Goal: Navigation & Orientation: Find specific page/section

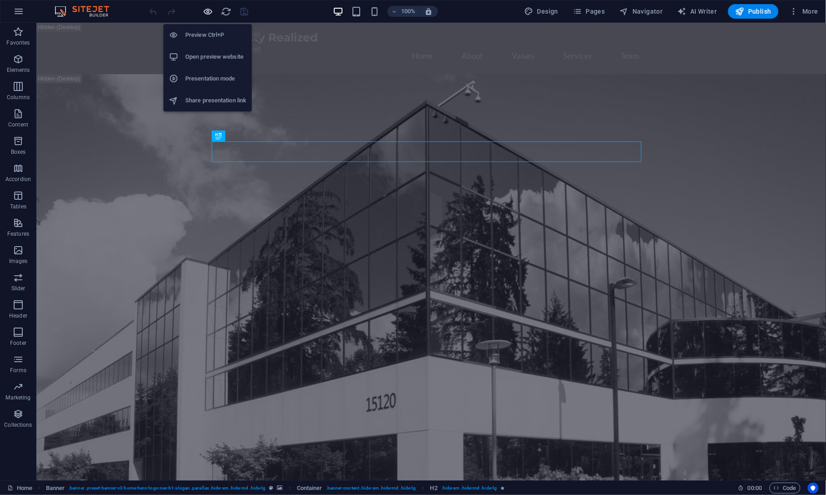
click at [210, 11] on icon "button" at bounding box center [208, 11] width 10 height 10
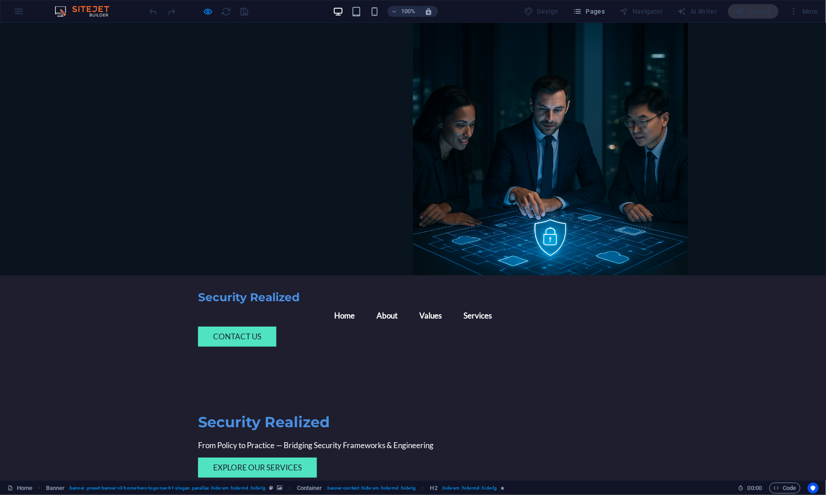
click at [260, 458] on link "Explore Our Services" at bounding box center [257, 468] width 119 height 20
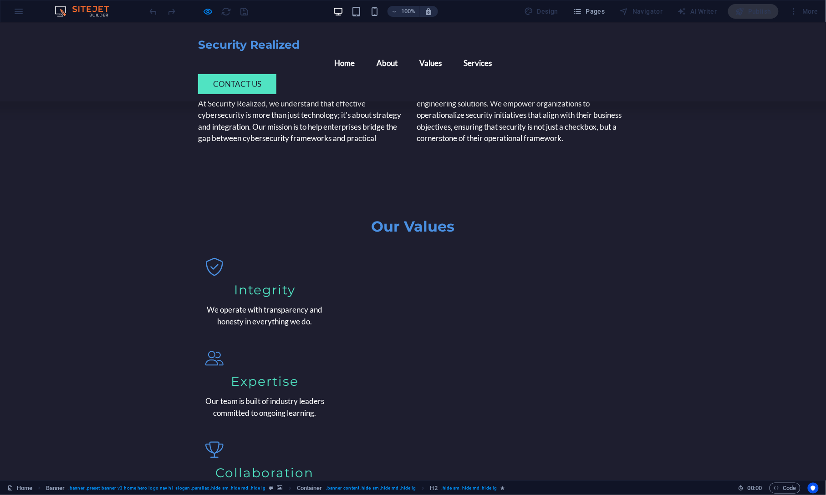
scroll to position [564, 0]
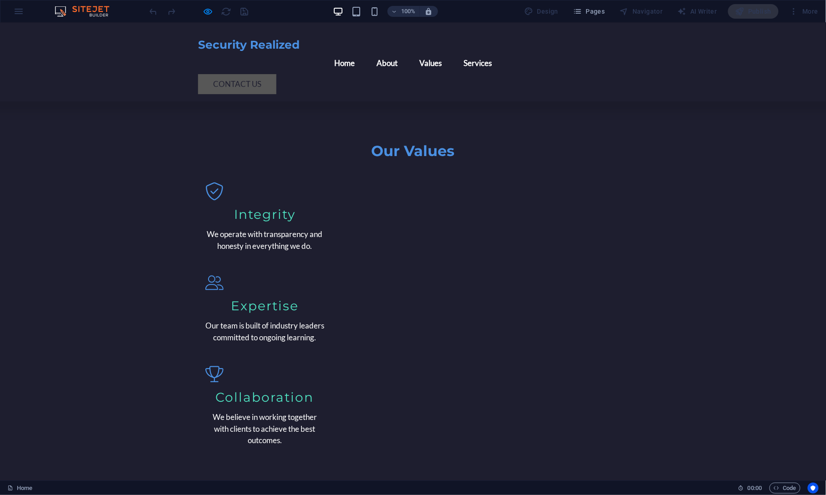
click at [276, 74] on link "Contact us" at bounding box center [237, 84] width 78 height 20
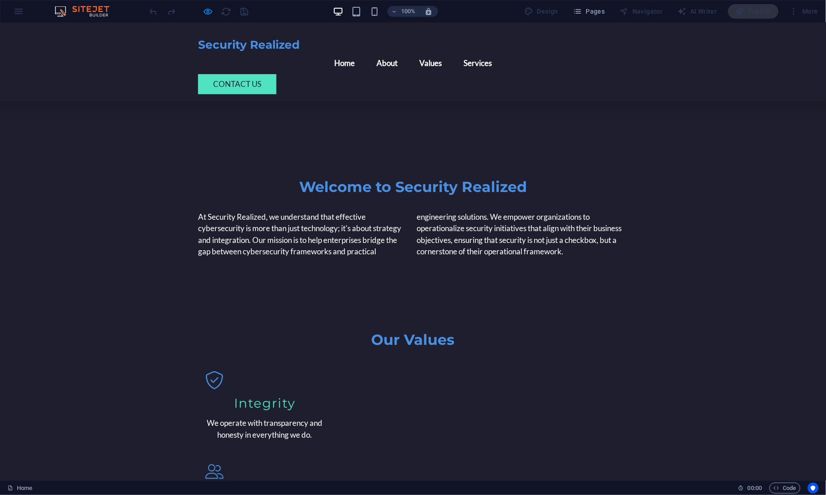
scroll to position [679, 0]
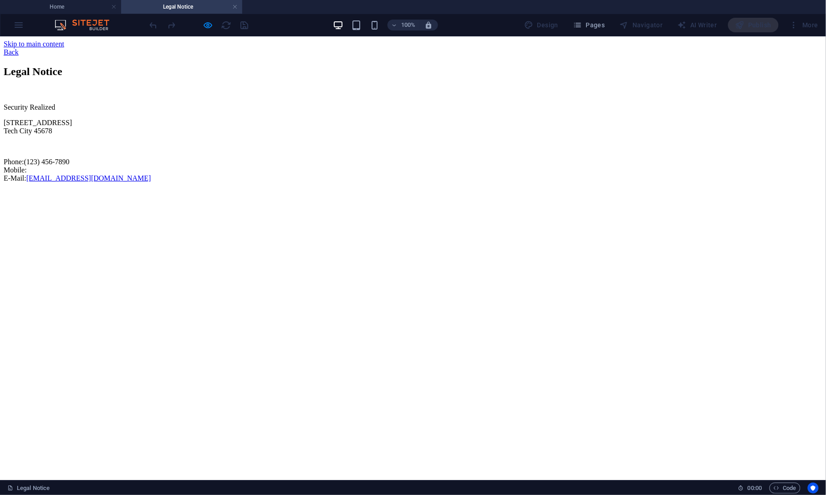
scroll to position [0, 0]
click at [84, 52] on div "Back" at bounding box center [413, 52] width 819 height 8
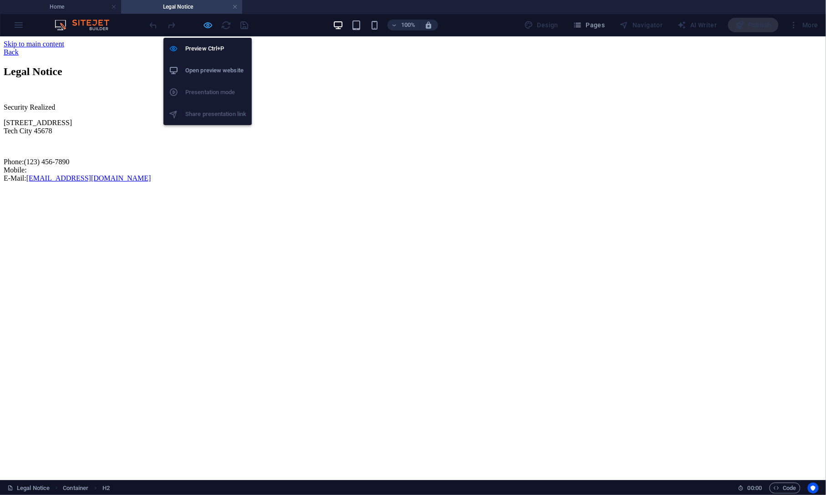
click at [210, 24] on icon "button" at bounding box center [208, 25] width 10 height 10
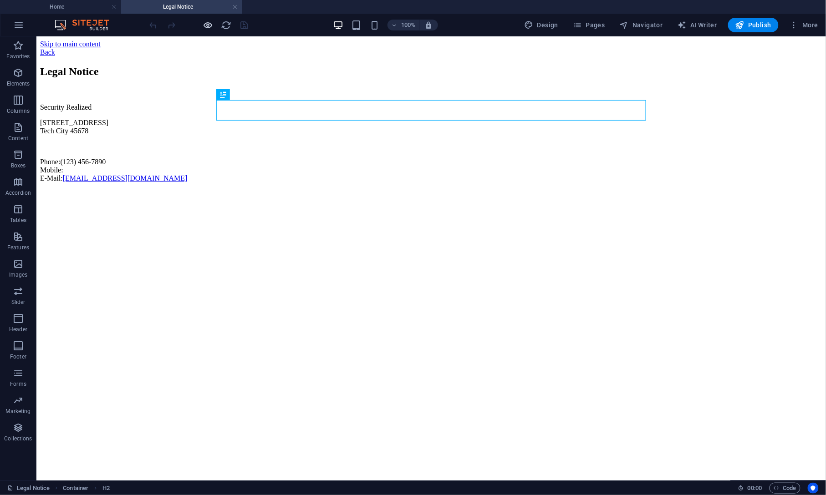
click at [210, 25] on icon "button" at bounding box center [208, 25] width 10 height 10
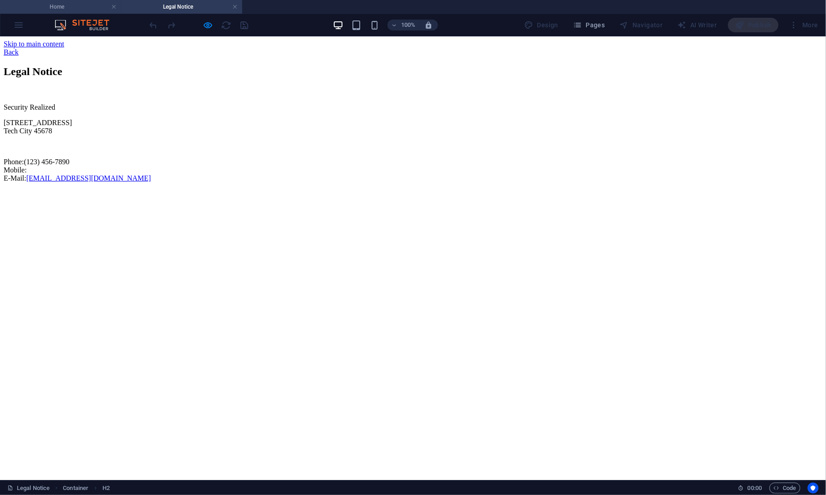
click at [97, 4] on h4 "Home" at bounding box center [60, 7] width 121 height 10
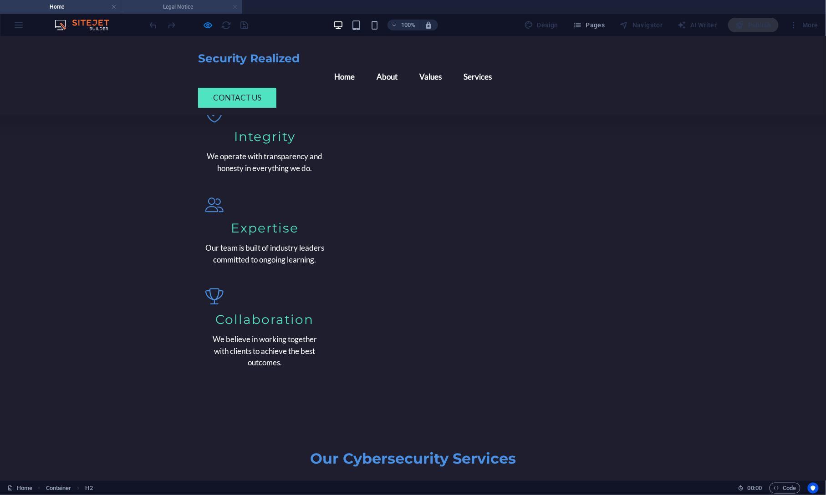
click at [237, 5] on link at bounding box center [234, 7] width 5 height 9
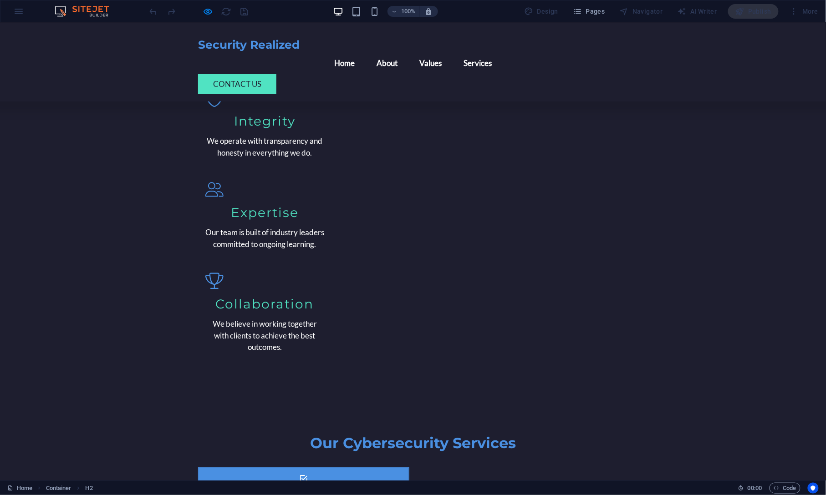
scroll to position [679, 0]
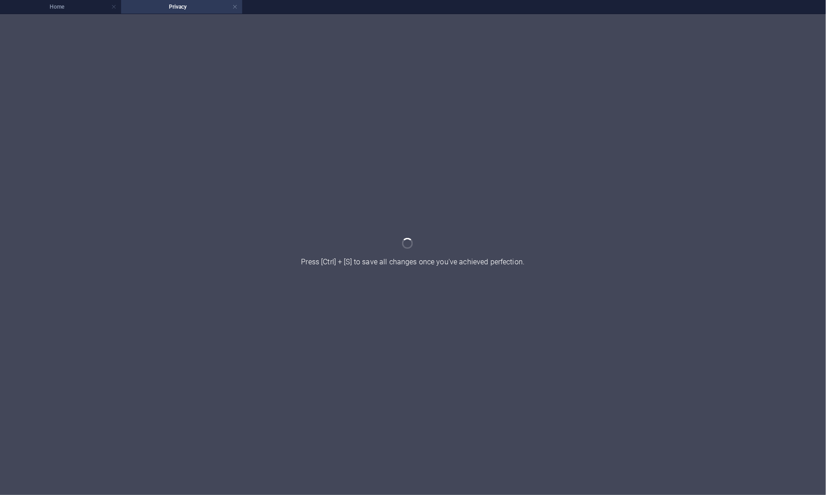
scroll to position [0, 0]
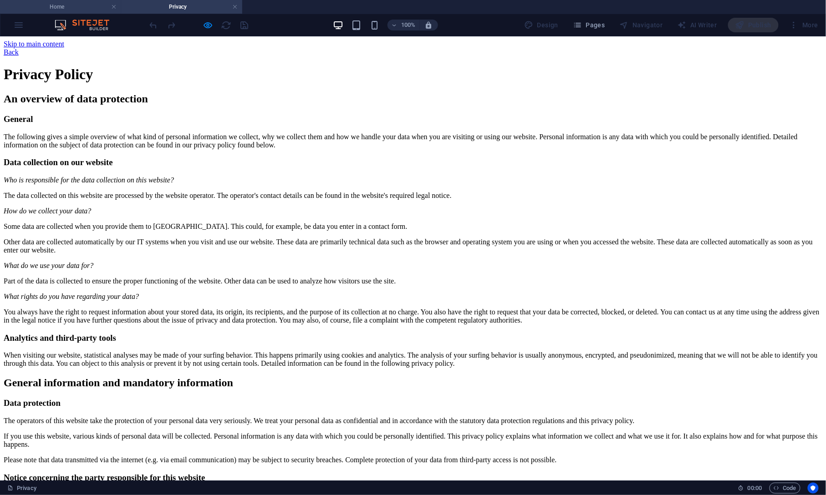
click at [81, 2] on h4 "Home" at bounding box center [60, 7] width 121 height 10
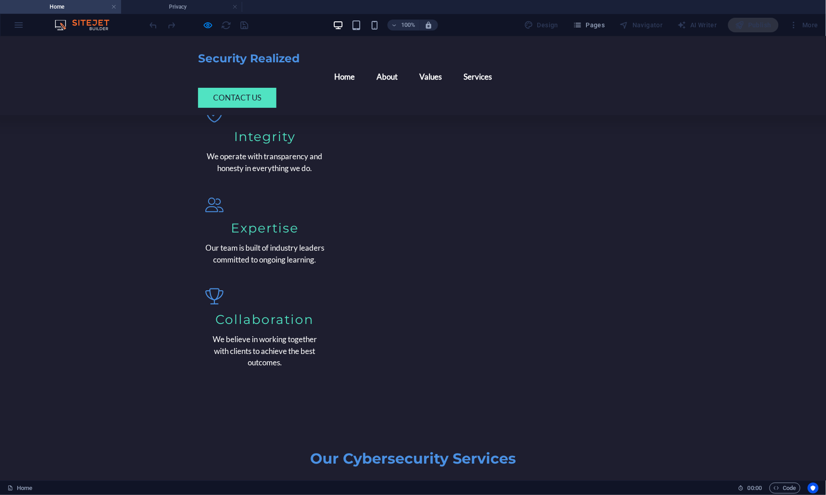
scroll to position [693, 0]
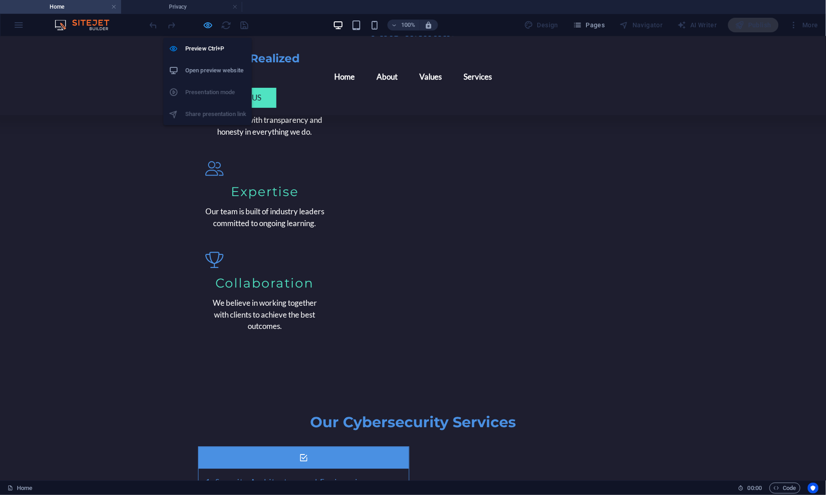
click at [207, 29] on icon "button" at bounding box center [208, 25] width 10 height 10
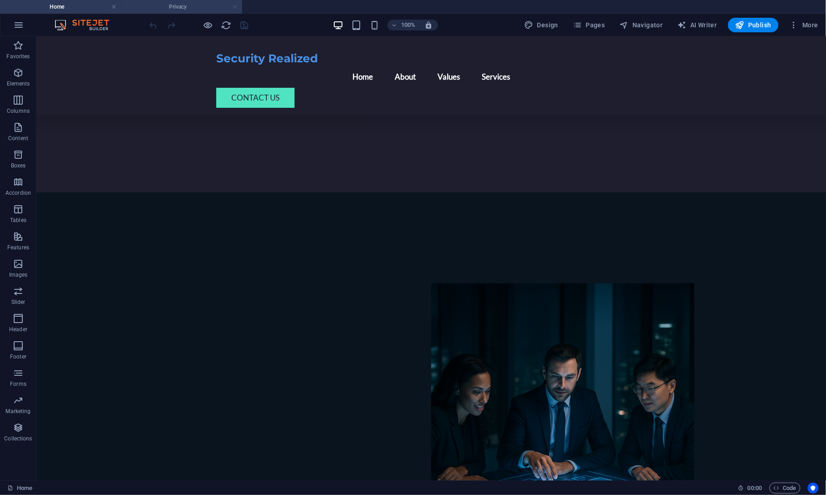
click at [234, 5] on link at bounding box center [234, 7] width 5 height 9
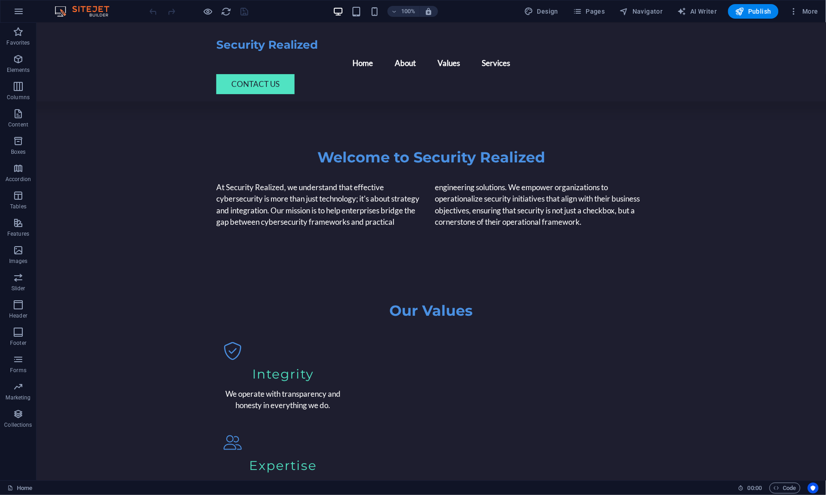
scroll to position [4764, 0]
